Goal: Information Seeking & Learning: Learn about a topic

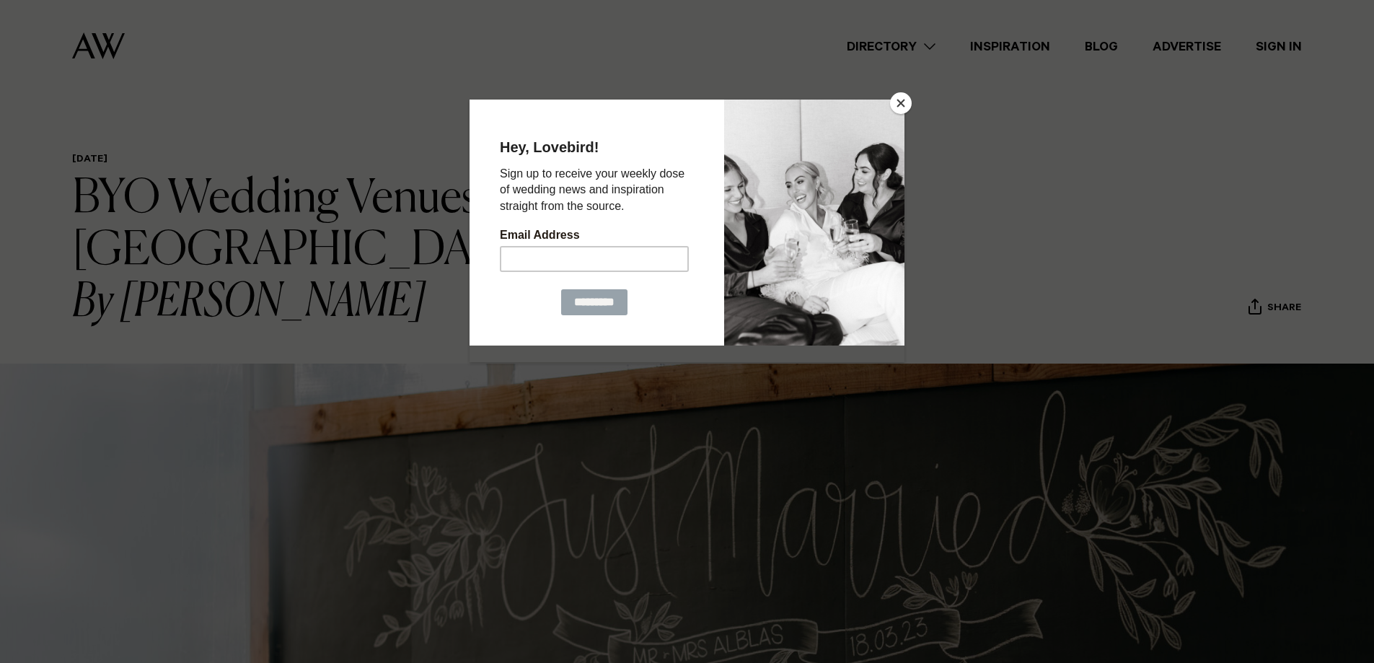
click at [901, 99] on button "Close" at bounding box center [901, 103] width 22 height 22
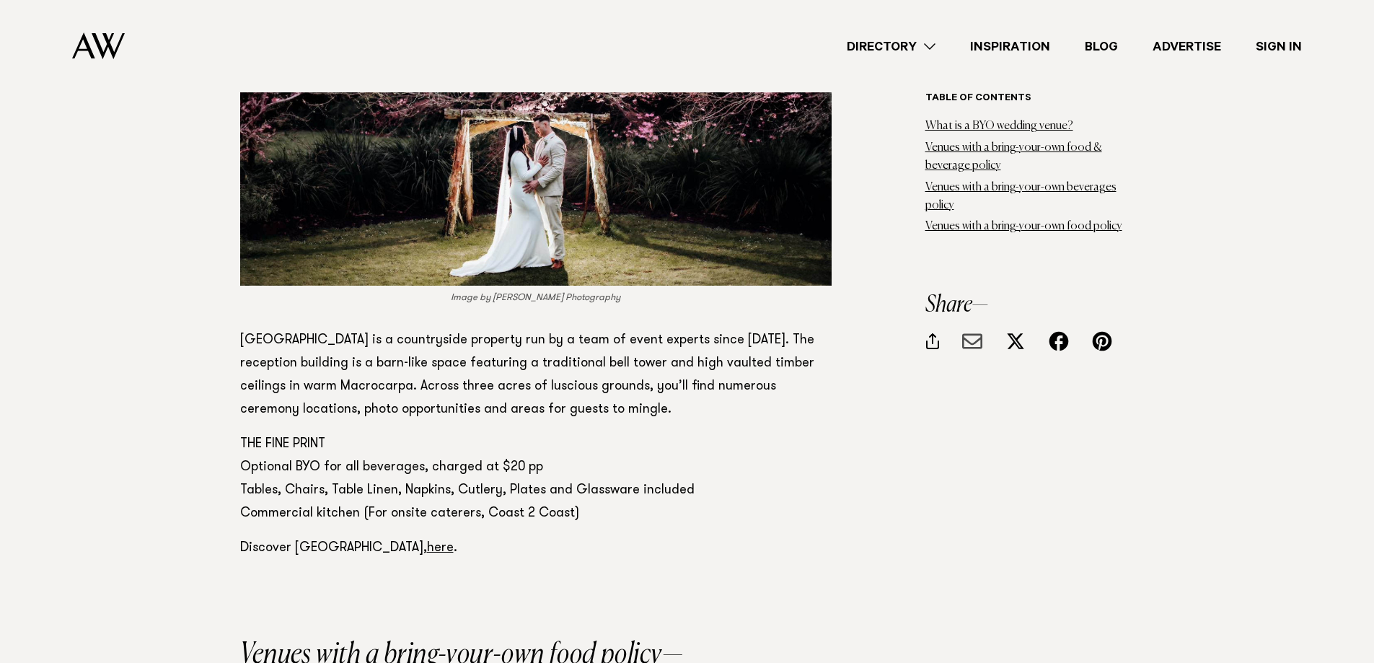
scroll to position [6959, 0]
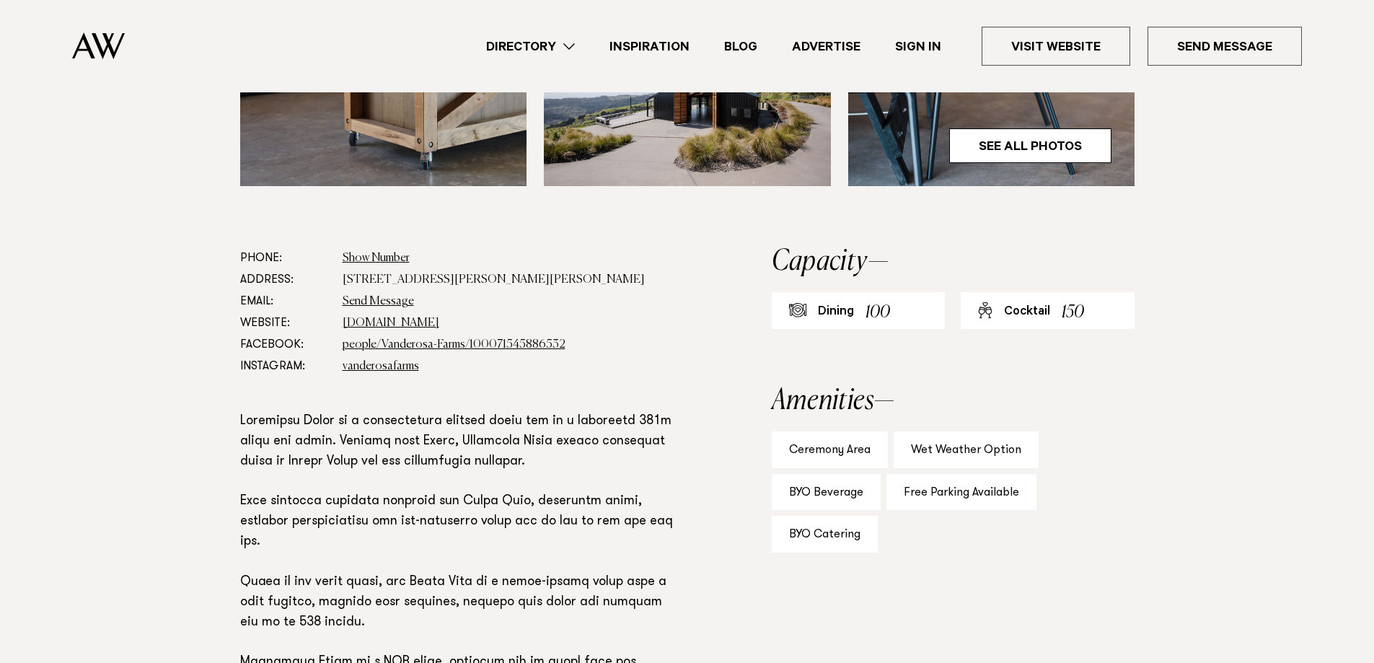
scroll to position [681, 0]
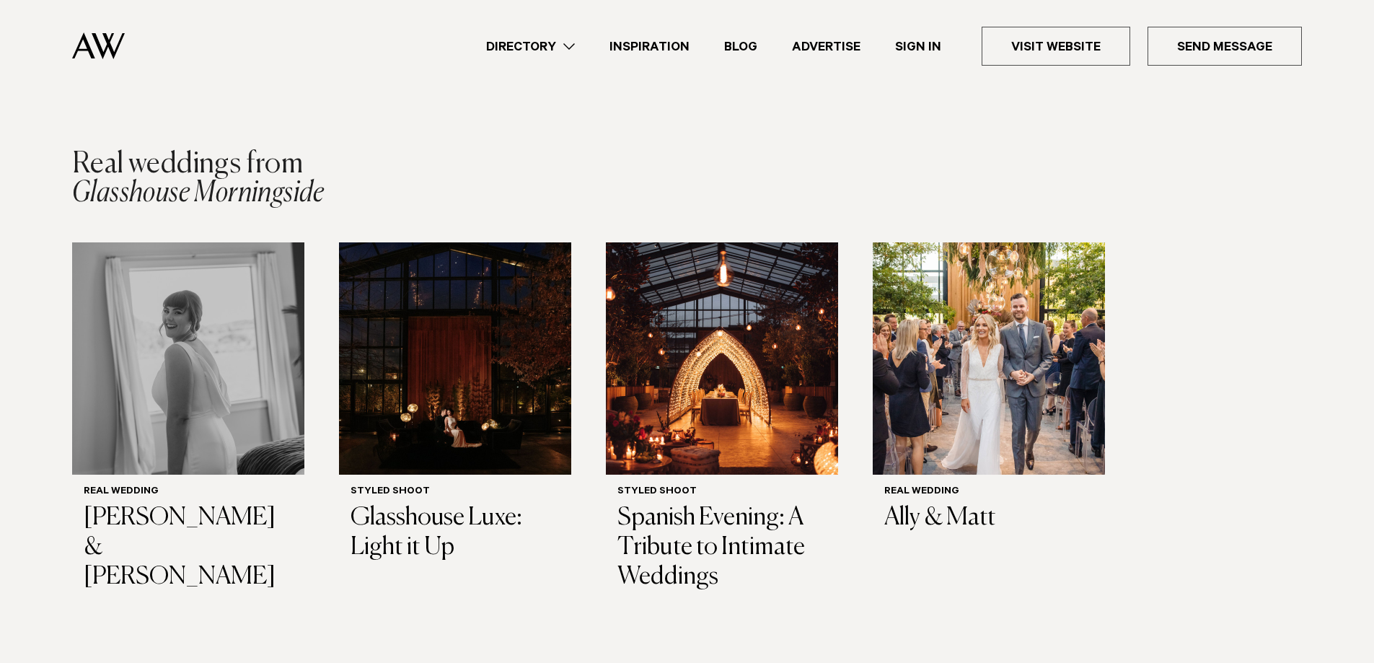
scroll to position [1971, 0]
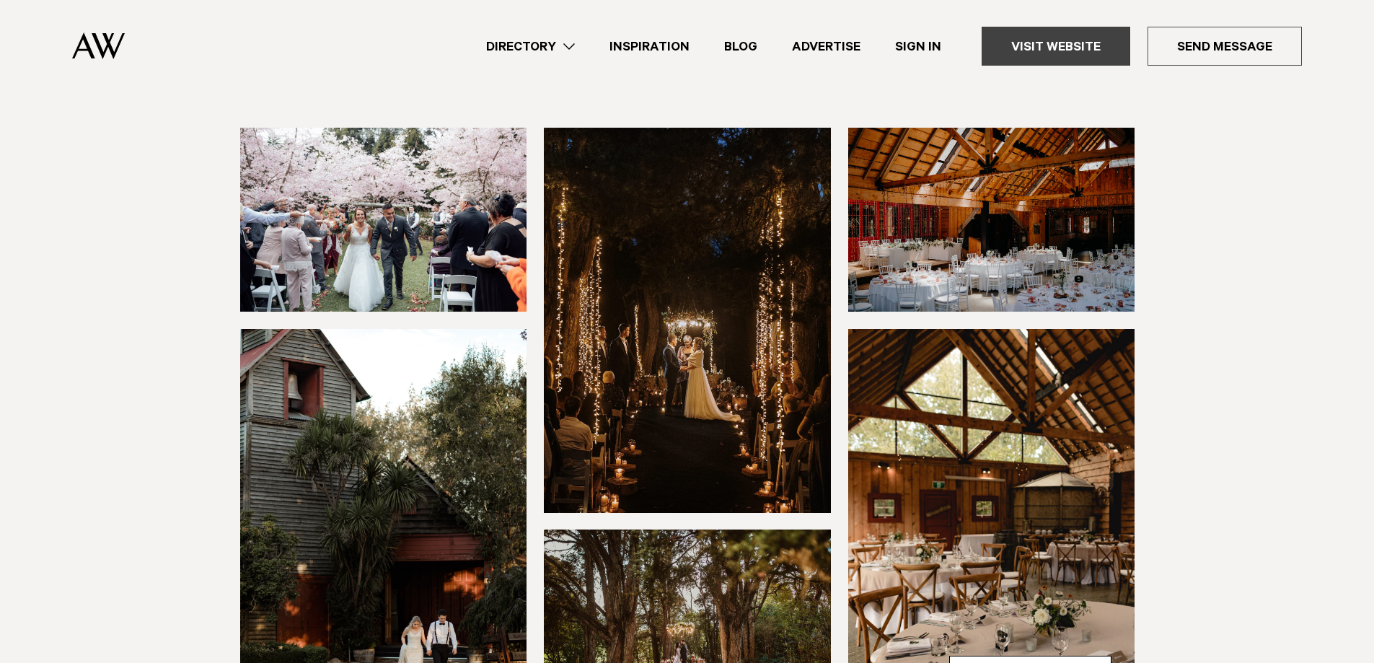
scroll to position [131, 0]
